Goal: Find specific page/section: Find specific page/section

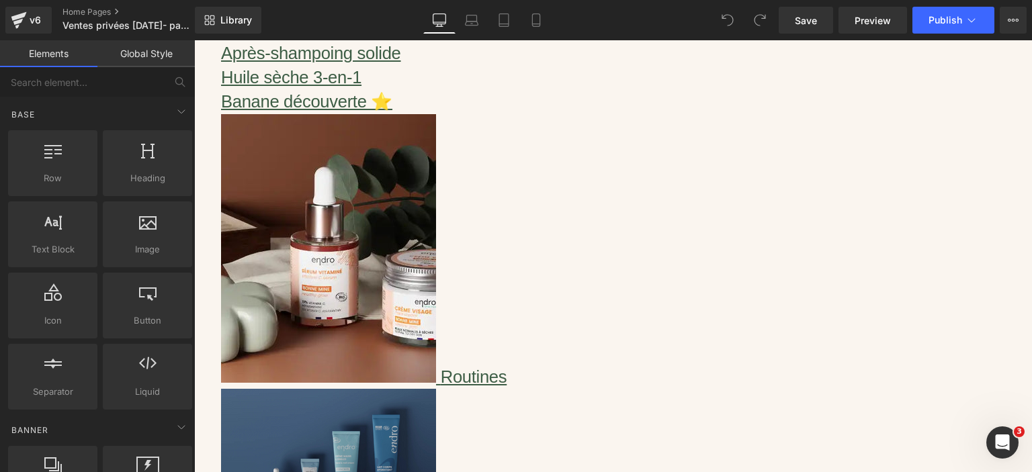
scroll to position [922, 0]
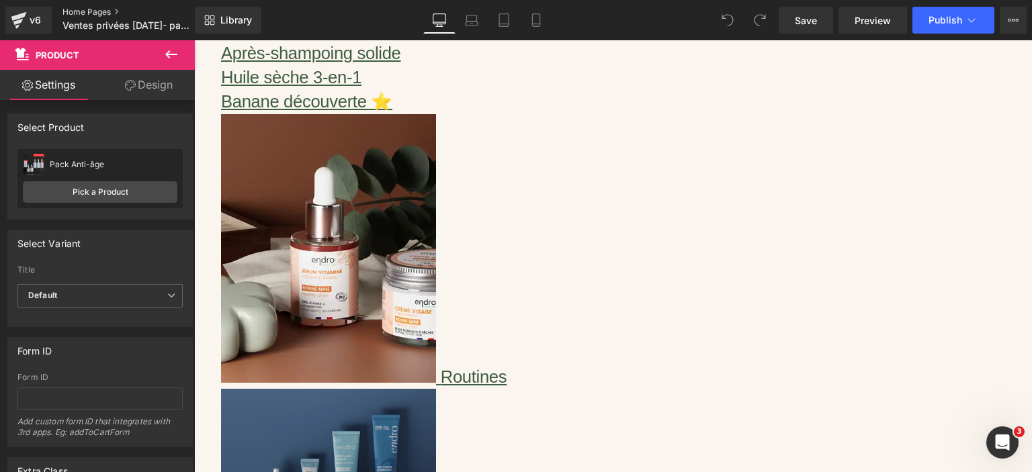
click at [89, 13] on link "Home Pages" at bounding box center [139, 12] width 155 height 11
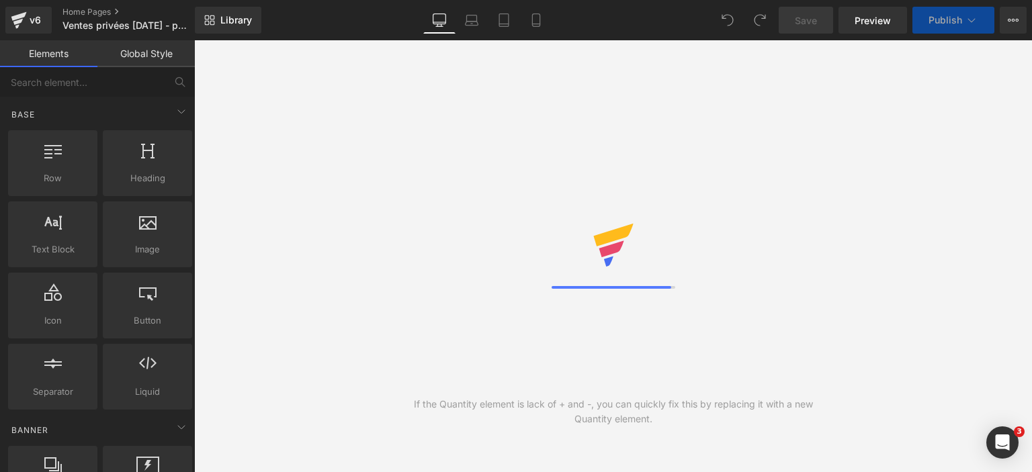
click at [935, 119] on div "If the Quantity element is lack of + and -, you can quickly fix this by replaci…" at bounding box center [613, 256] width 838 height 432
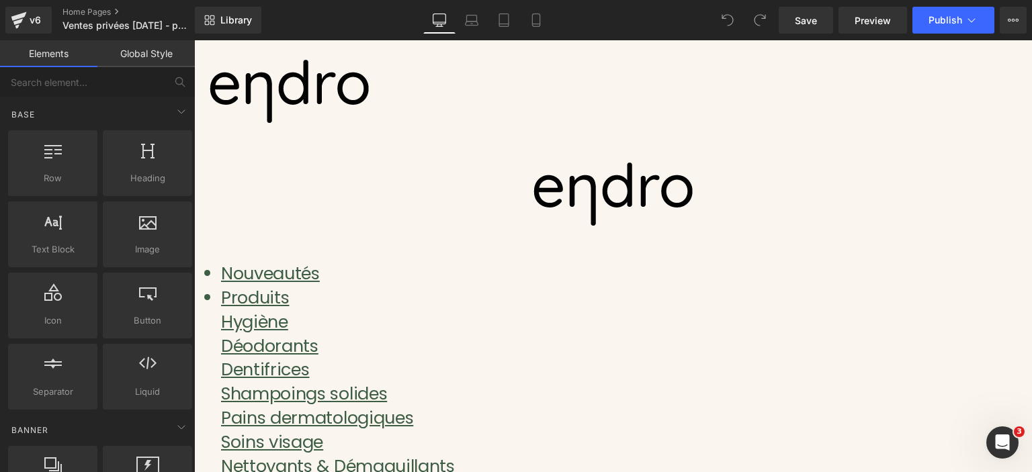
scroll to position [168, 0]
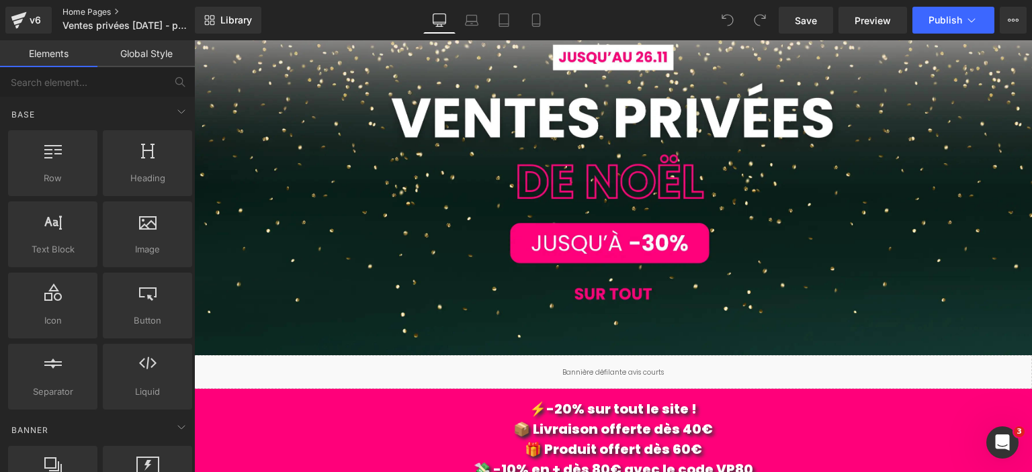
click at [99, 9] on link "Home Pages" at bounding box center [139, 12] width 155 height 11
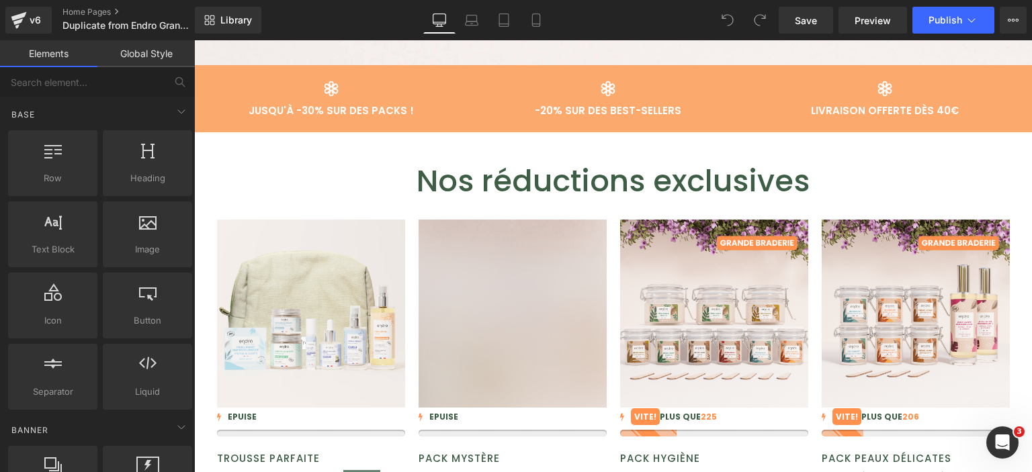
scroll to position [742, 0]
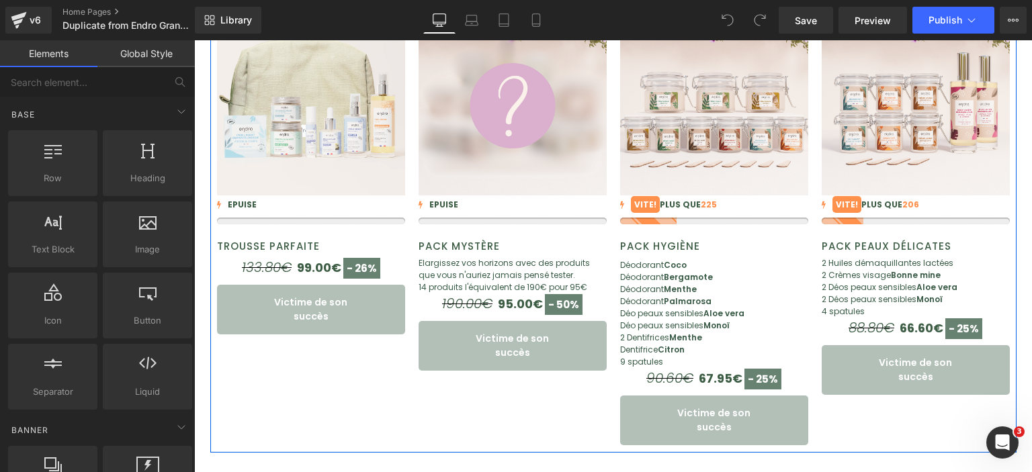
click at [347, 415] on div "Sale Off (P) Image 0 EPUISE (P) Stock Counter Trousse Parfaite (P) Title 133.80…" at bounding box center [311, 220] width 202 height 466
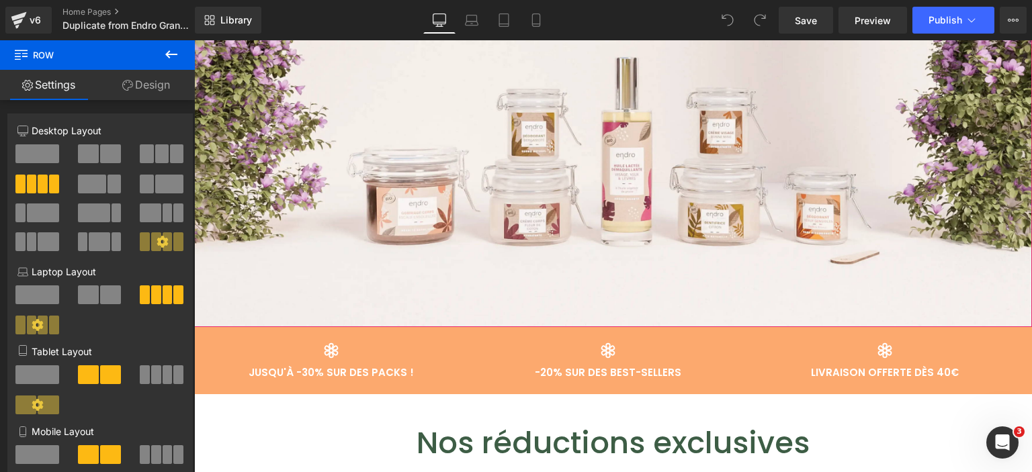
scroll to position [268, 0]
click at [101, 11] on link "Home Pages" at bounding box center [139, 12] width 155 height 11
